Goal: Find specific page/section: Find specific page/section

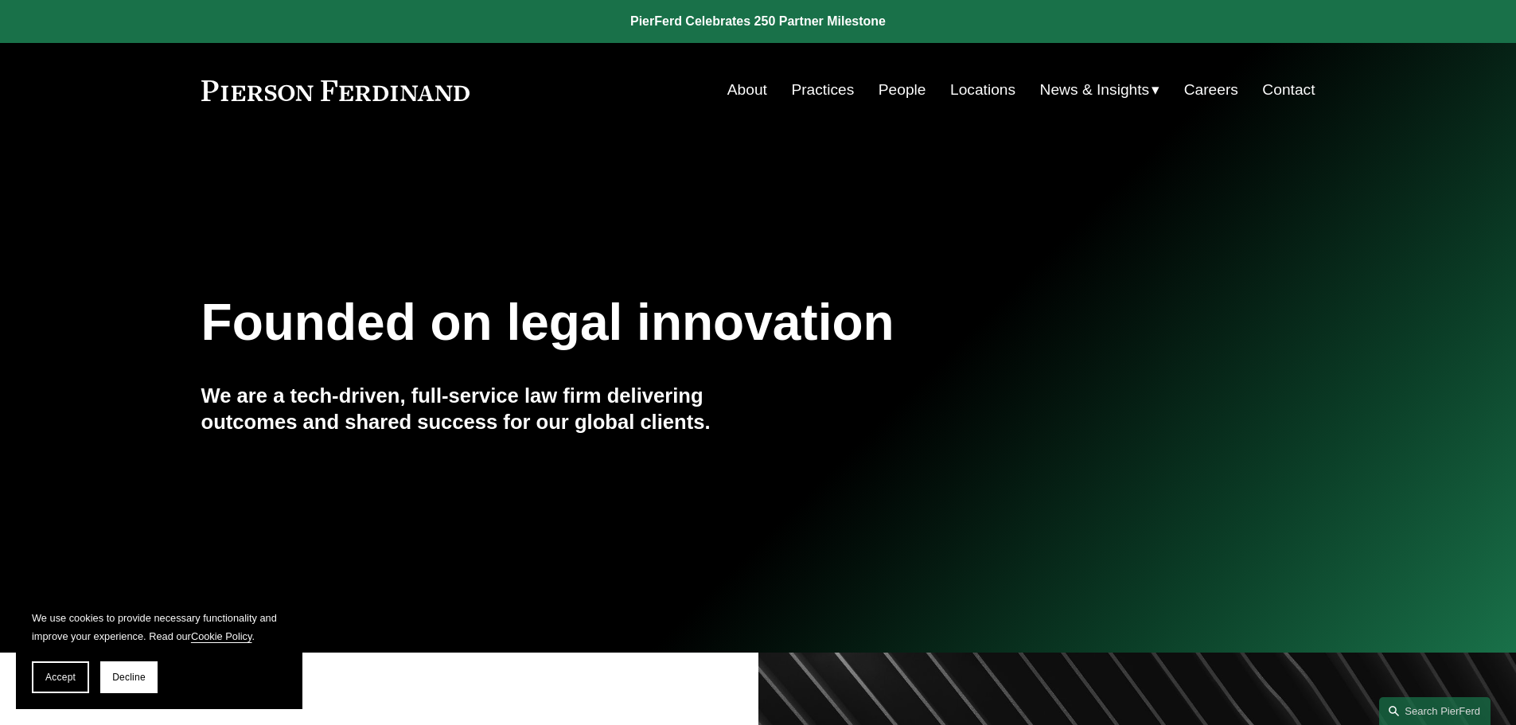
click at [905, 91] on link "People" at bounding box center [902, 90] width 48 height 30
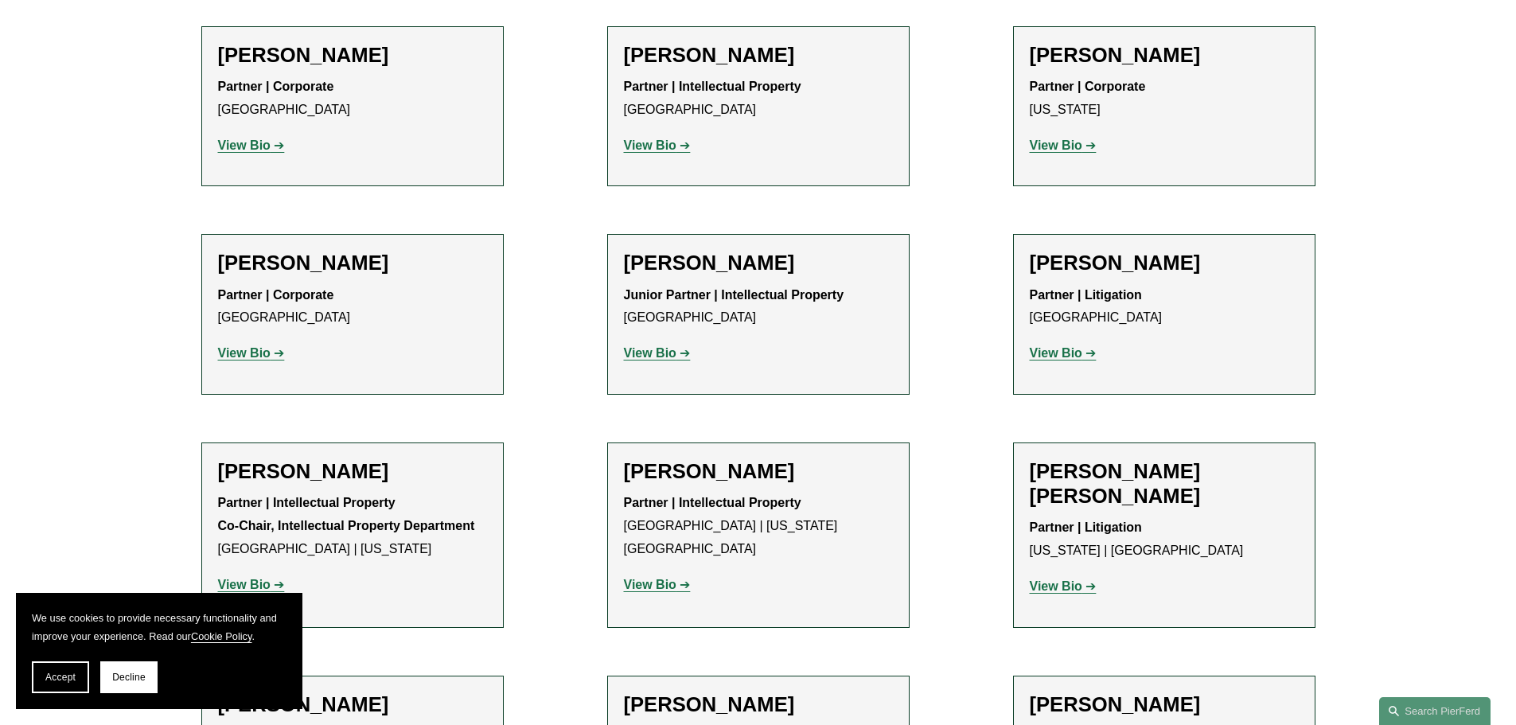
scroll to position [10424, 0]
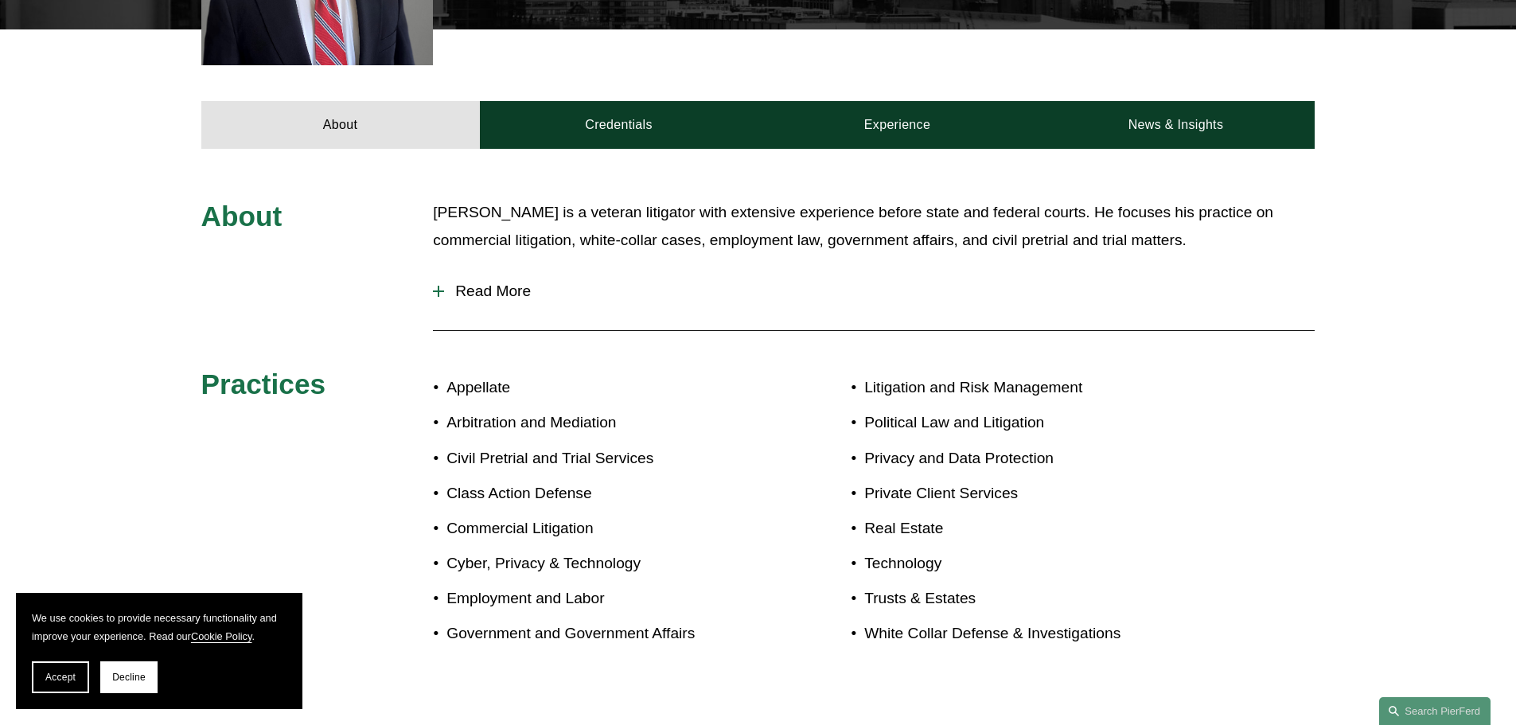
scroll to position [637, 0]
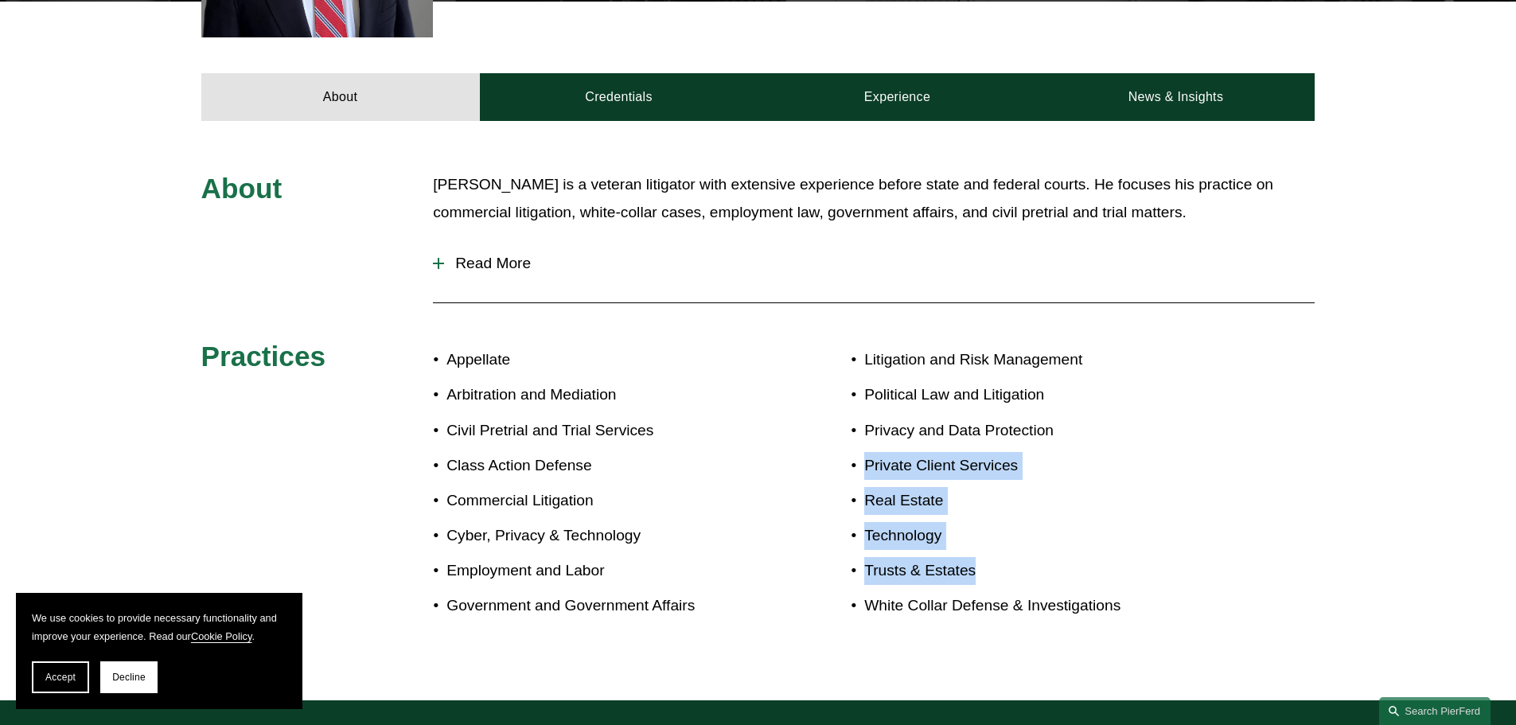
drag, startPoint x: 996, startPoint y: 576, endPoint x: 843, endPoint y: 465, distance: 189.7
click at [851, 465] on ul "Litigation and Risk Management Political Law and Litigation Privacy and Data Pr…" at bounding box center [1037, 483] width 372 height 274
copy ul "Private Client Services Real Estate Technology Trusts & Estates"
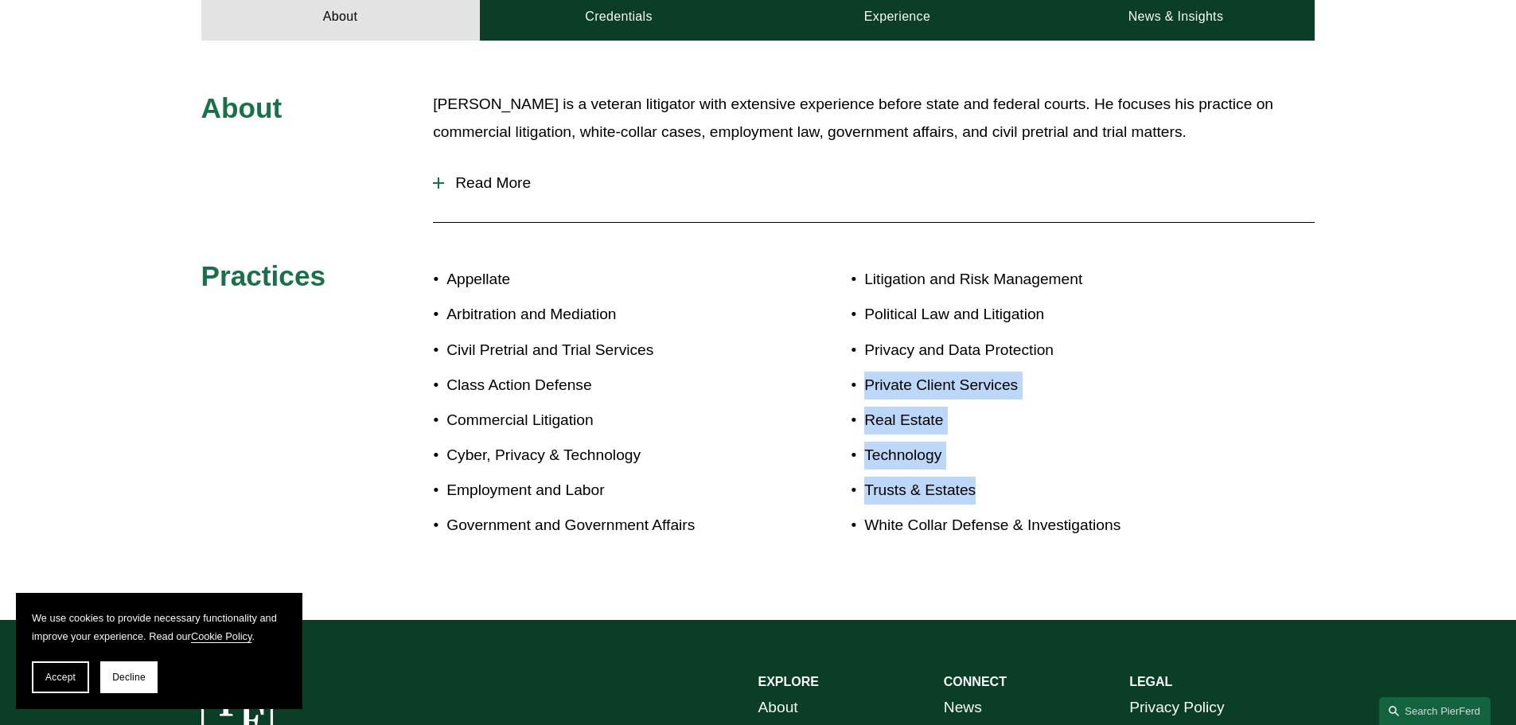
scroll to position [579, 0]
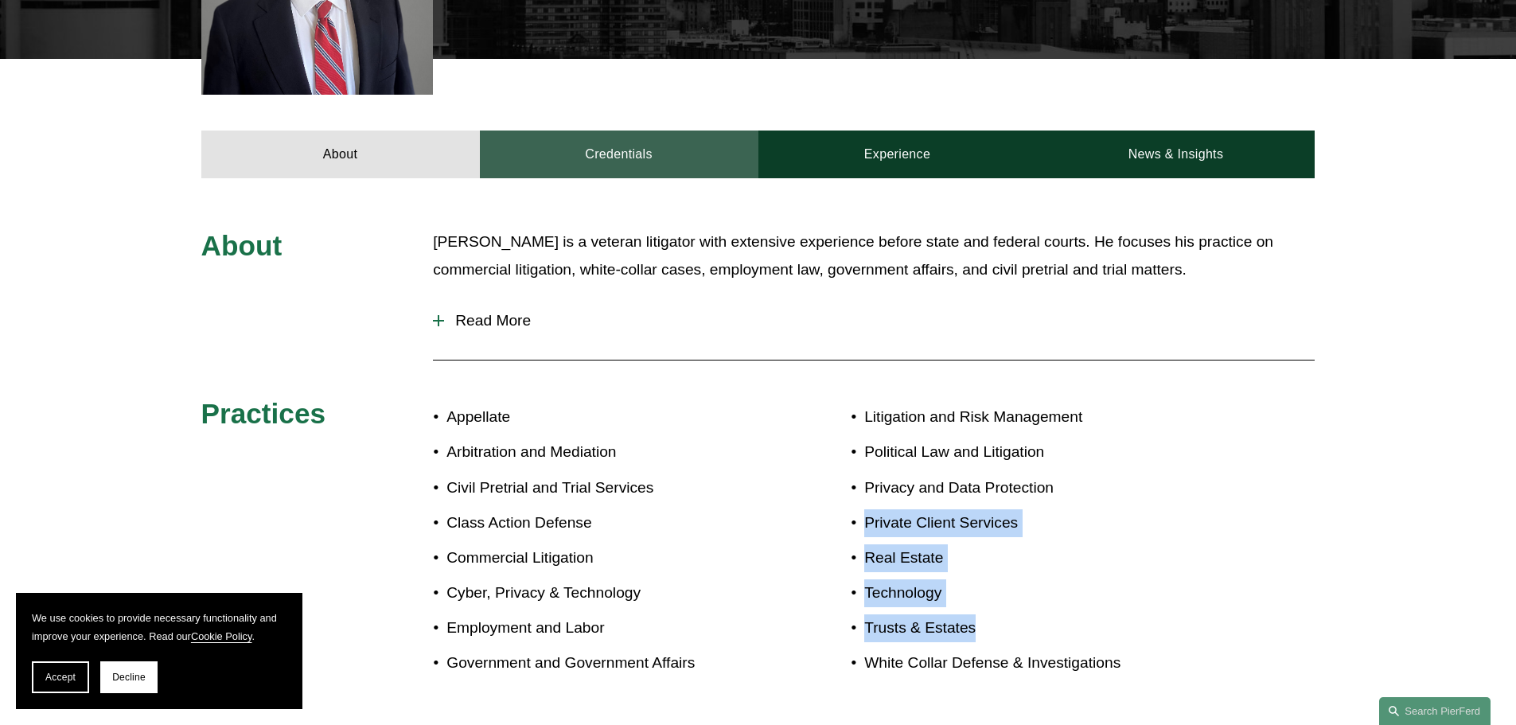
click at [670, 149] on link "Credentials" at bounding box center [619, 154] width 278 height 48
